Goal: Find specific page/section: Locate a particular part of the current website

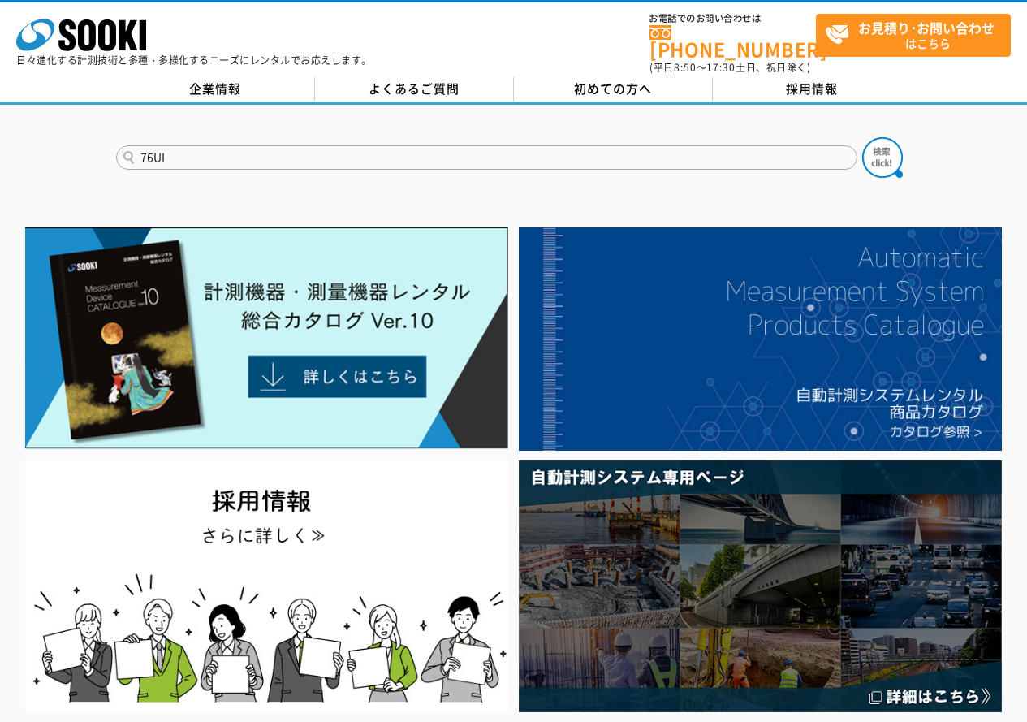
type input "76UI"
click at [862, 137] on button at bounding box center [882, 157] width 41 height 41
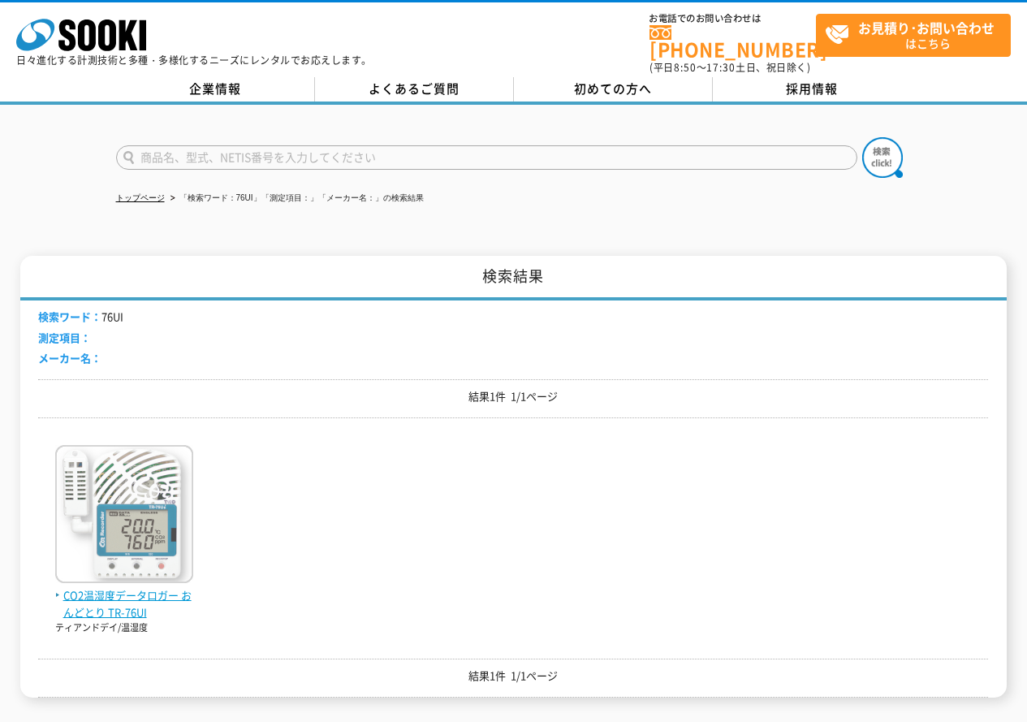
click at [174, 488] on img at bounding box center [124, 516] width 138 height 142
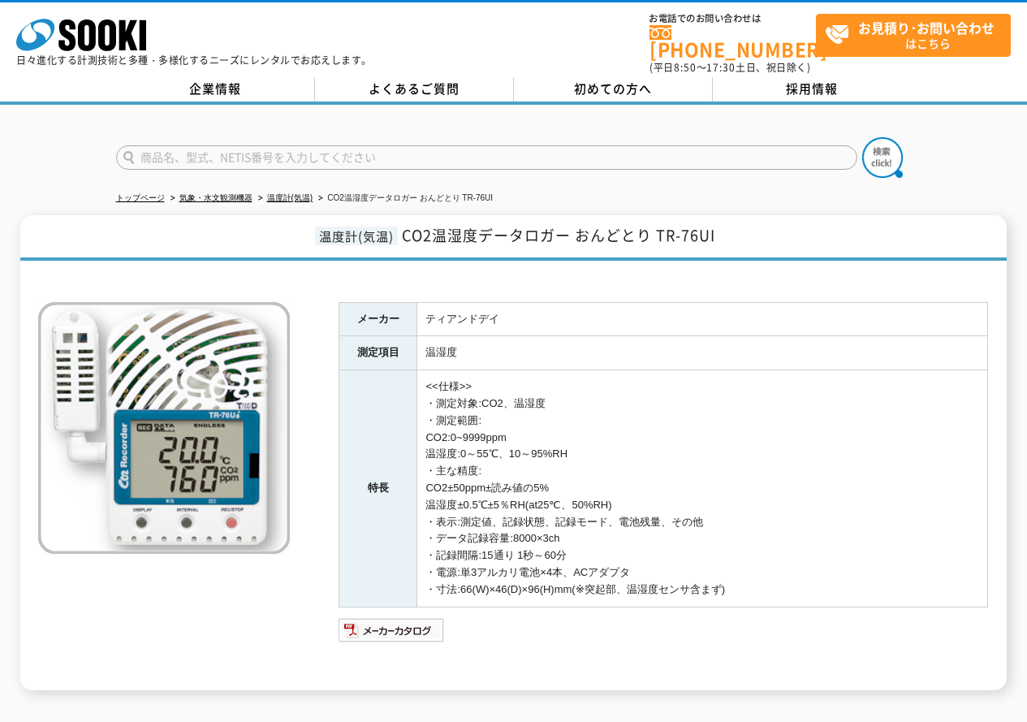
scroll to position [162, 0]
